Goal: Task Accomplishment & Management: Manage account settings

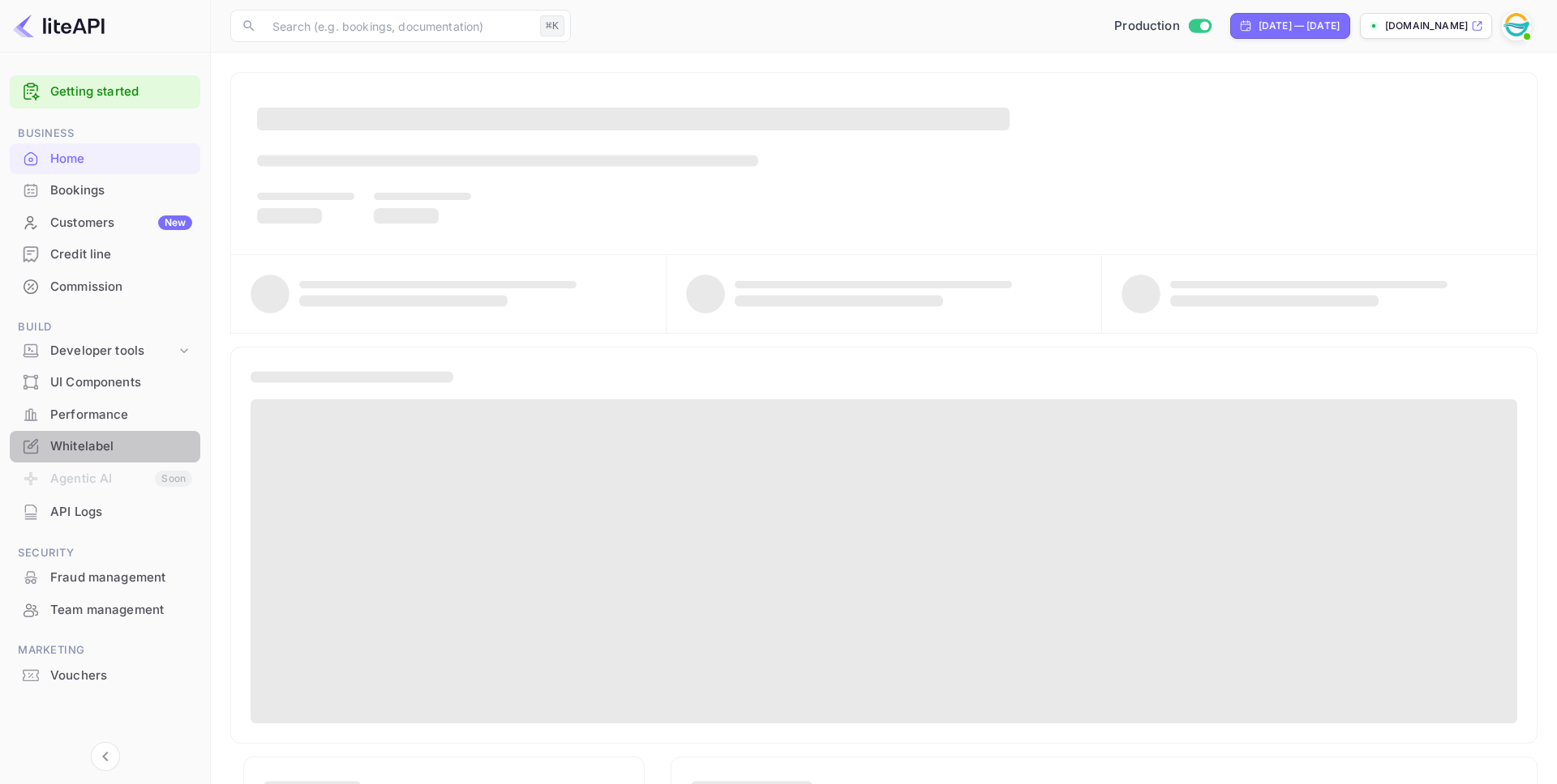
click at [87, 434] on div "Whitelabel" at bounding box center [104, 447] width 190 height 31
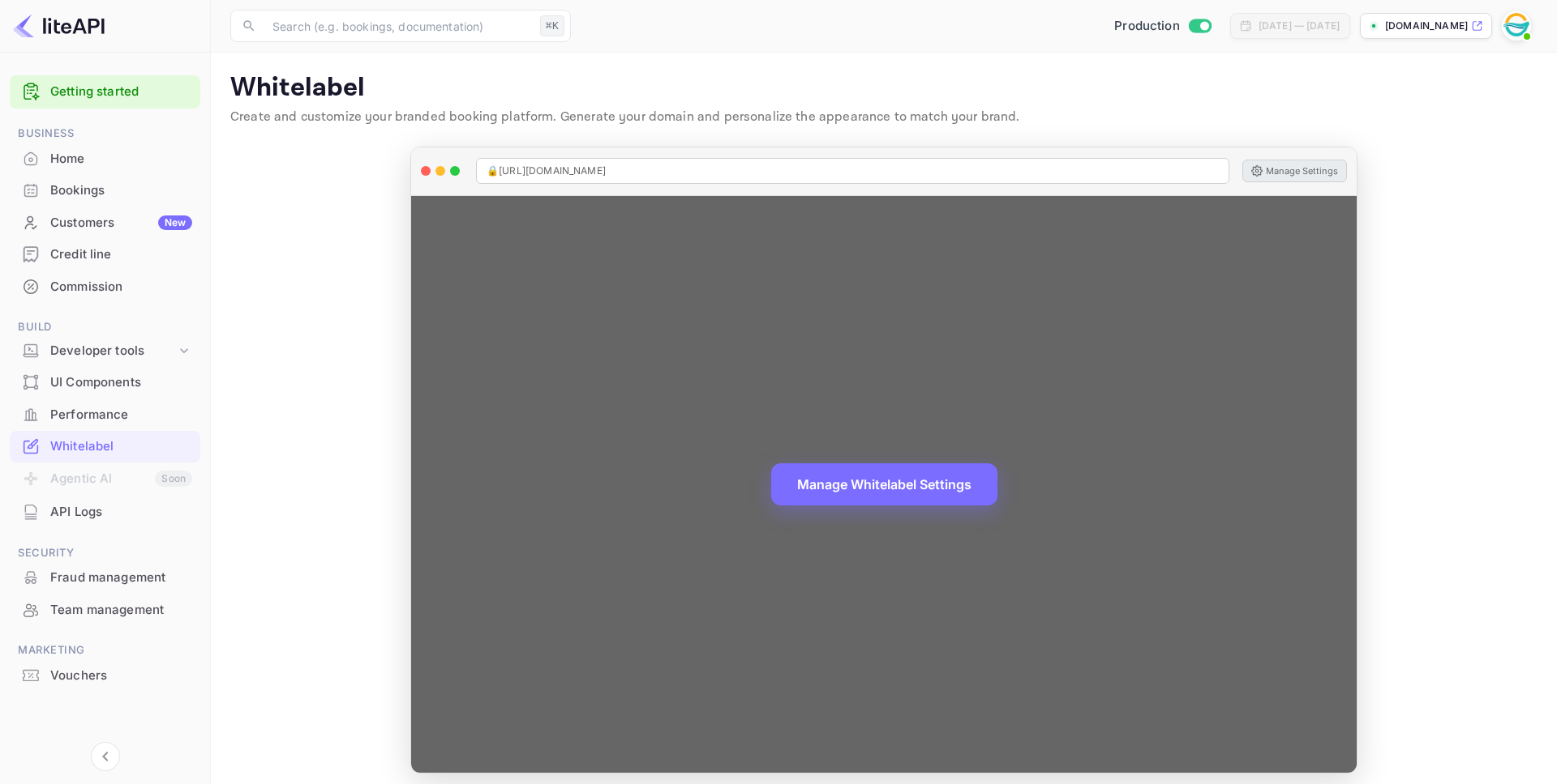
click at [1308, 169] on button "Manage Settings" at bounding box center [1294, 171] width 104 height 22
